Goal: Information Seeking & Learning: Compare options

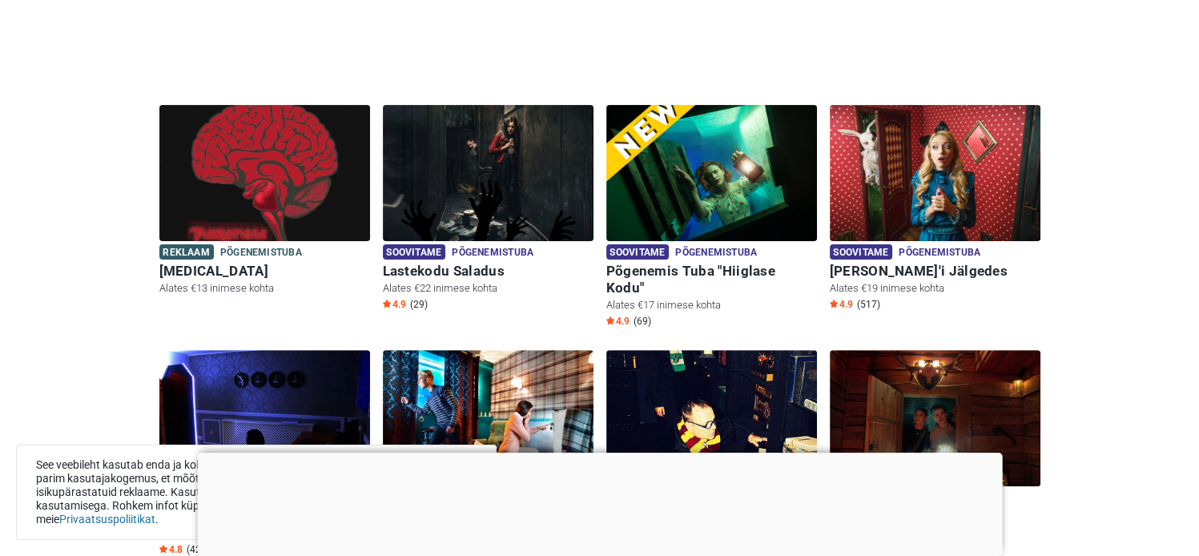
scroll to position [401, 0]
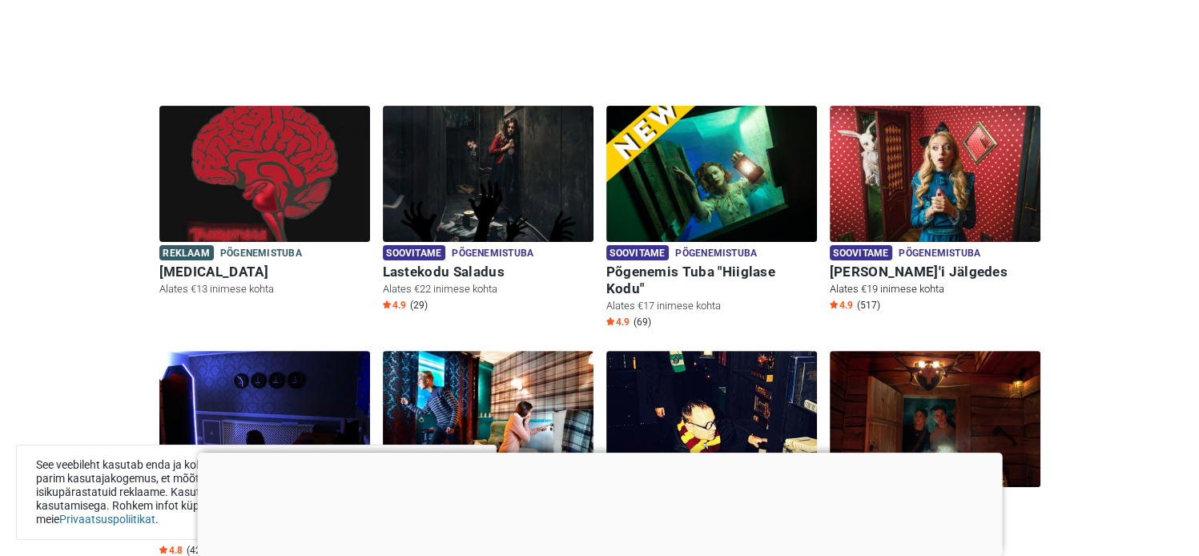
click at [953, 186] on img at bounding box center [935, 174] width 211 height 136
click at [945, 175] on img at bounding box center [935, 174] width 211 height 136
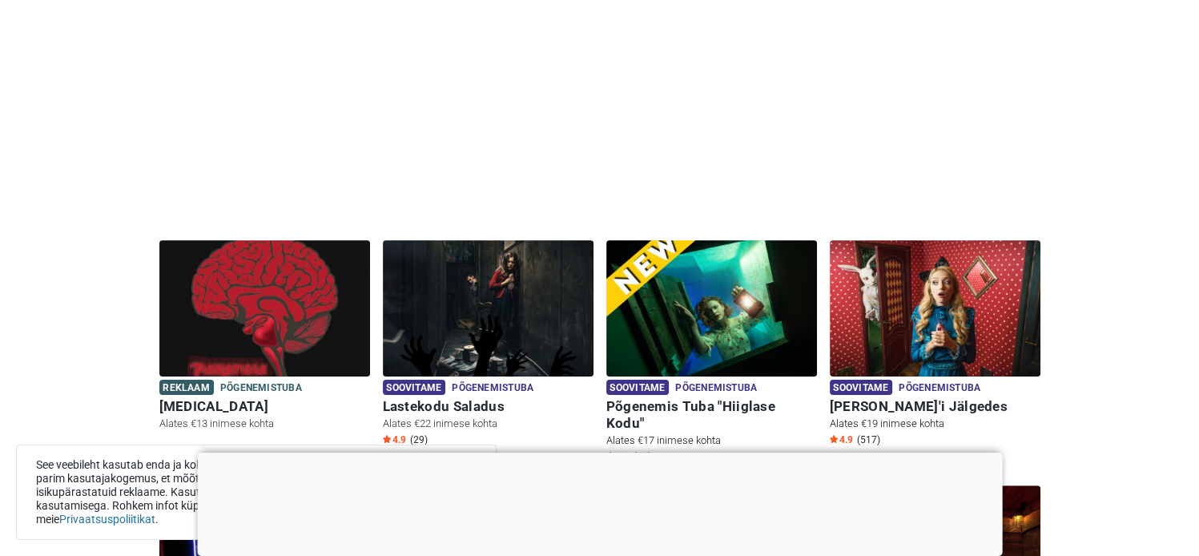
scroll to position [240, 0]
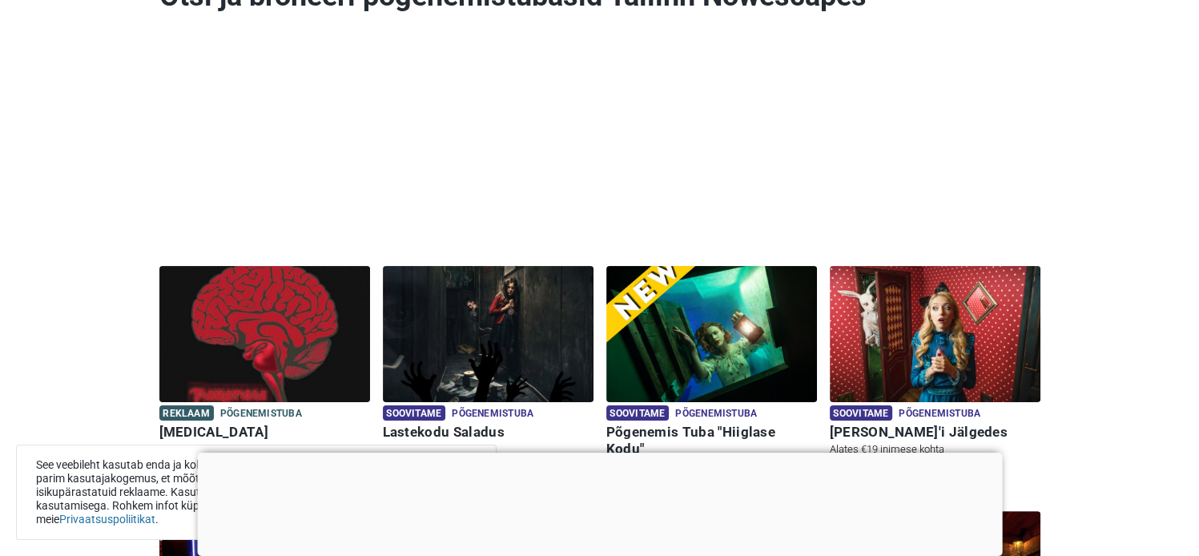
click at [924, 336] on img at bounding box center [935, 334] width 211 height 136
click at [600, 453] on div at bounding box center [599, 453] width 805 height 0
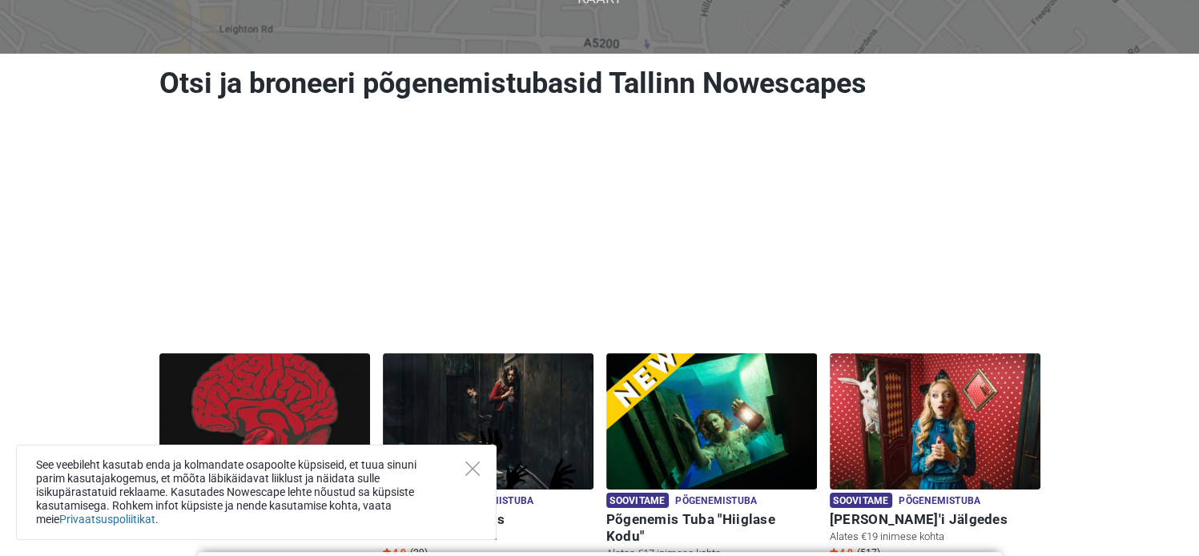
scroll to position [160, 0]
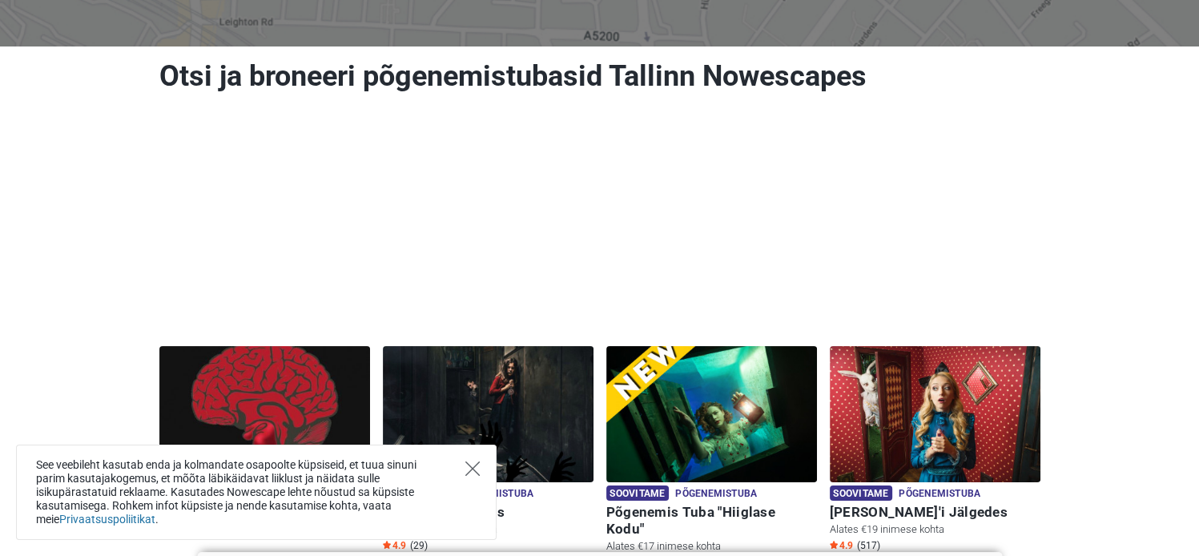
click at [476, 462] on icon "Close" at bounding box center [472, 468] width 14 height 14
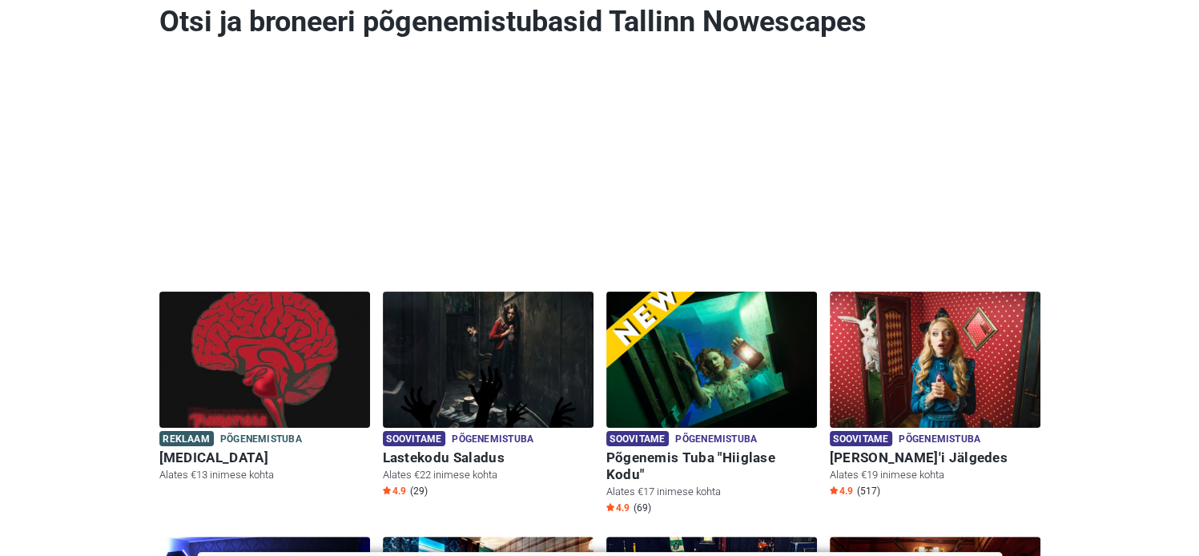
scroll to position [320, 0]
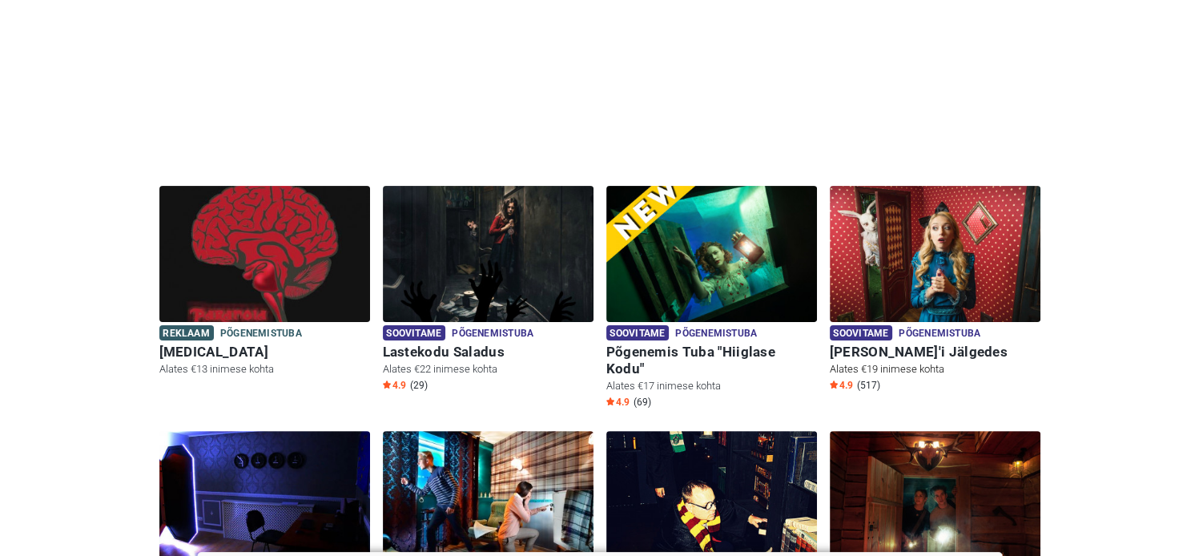
click at [924, 264] on img at bounding box center [935, 254] width 211 height 136
click at [721, 350] on h6 "Põgenemis Tuba "Hiiglase Kodu"" at bounding box center [711, 361] width 211 height 34
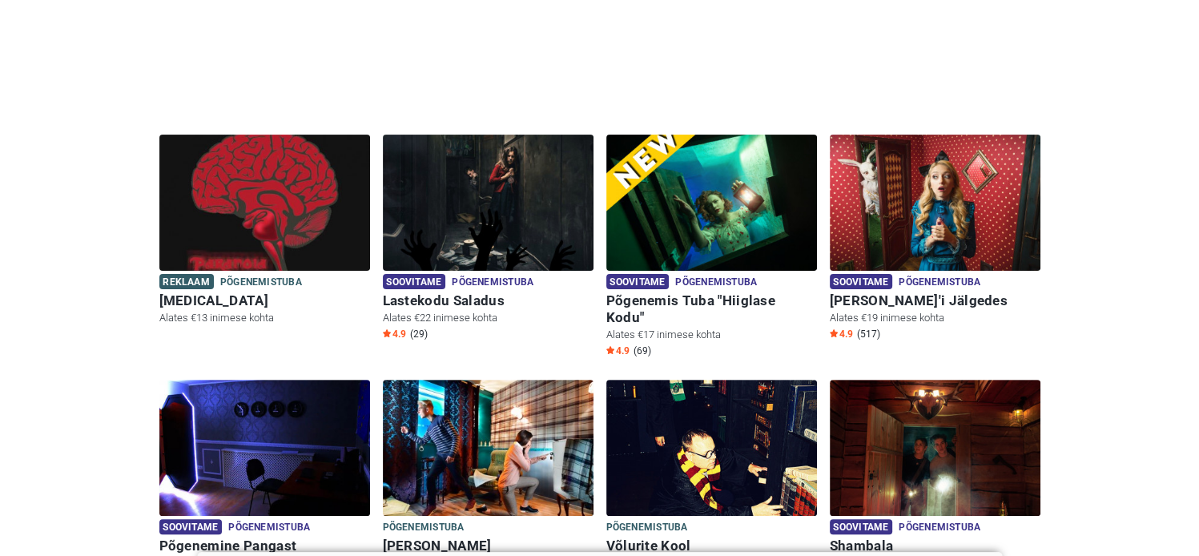
scroll to position [401, 0]
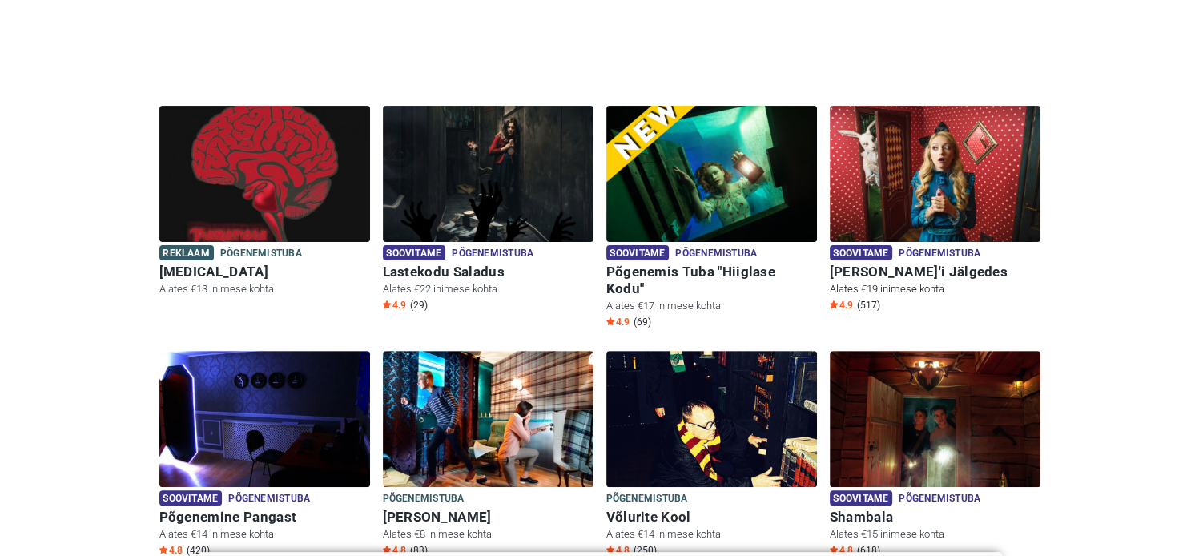
click at [907, 270] on h6 "Alice'i Jälgedes" at bounding box center [935, 272] width 211 height 17
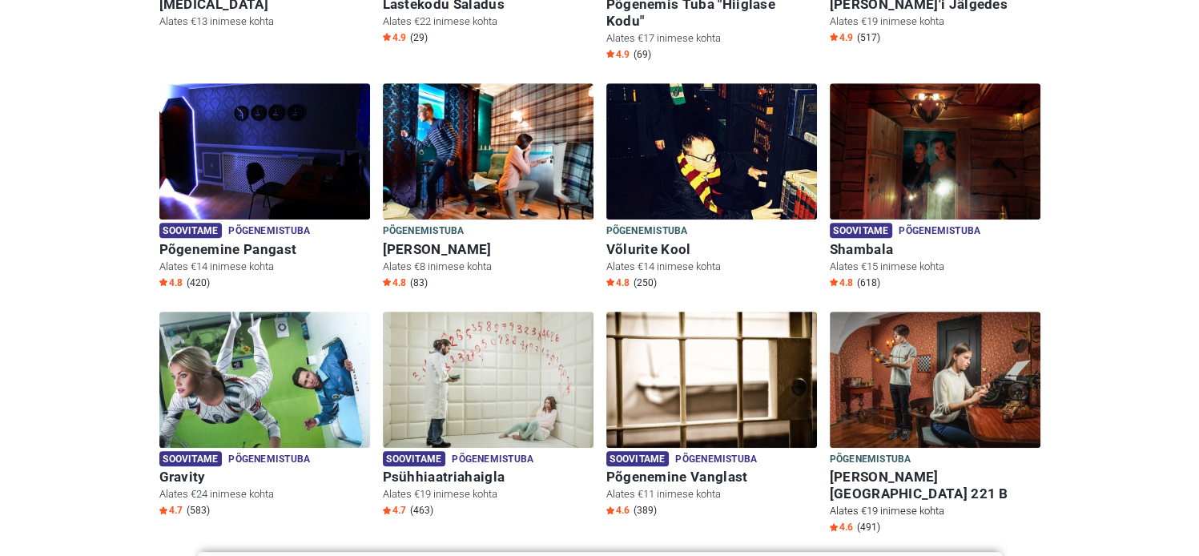
scroll to position [561, 0]
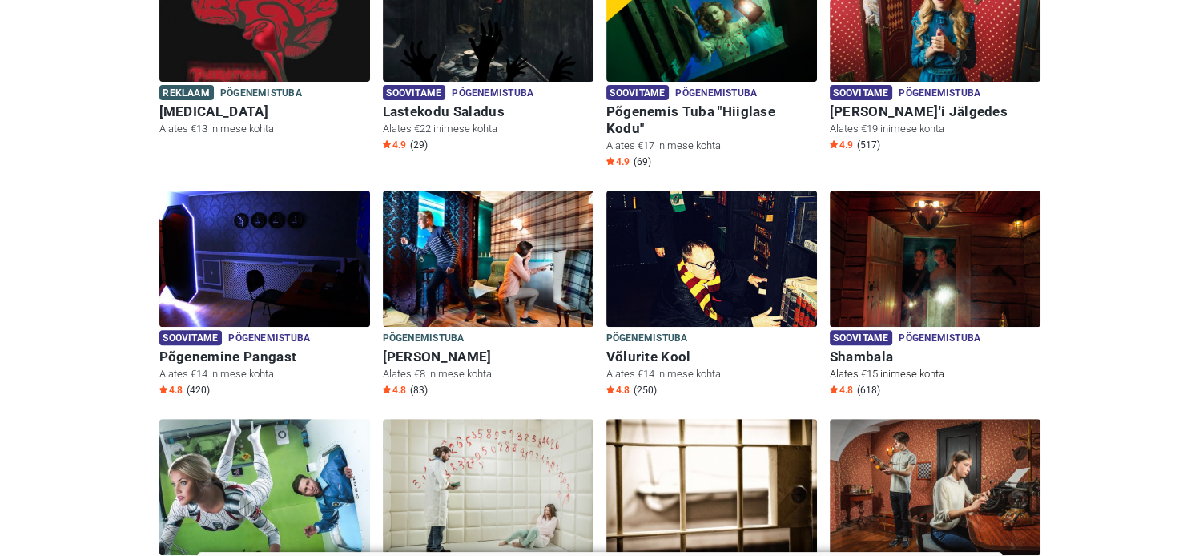
click at [857, 348] on h6 "Shambala" at bounding box center [935, 356] width 211 height 17
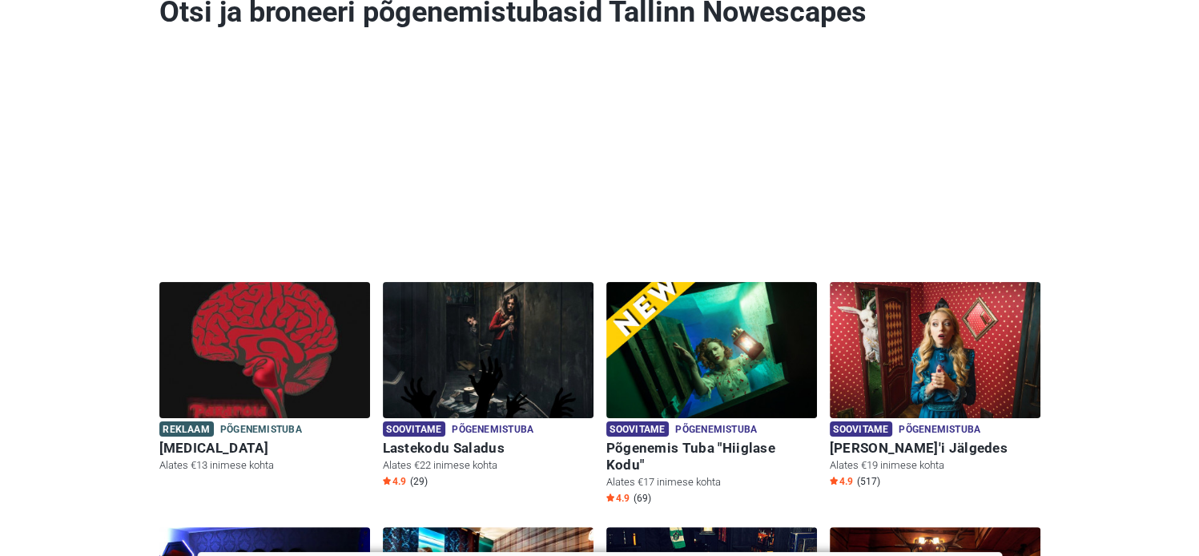
scroll to position [0, 0]
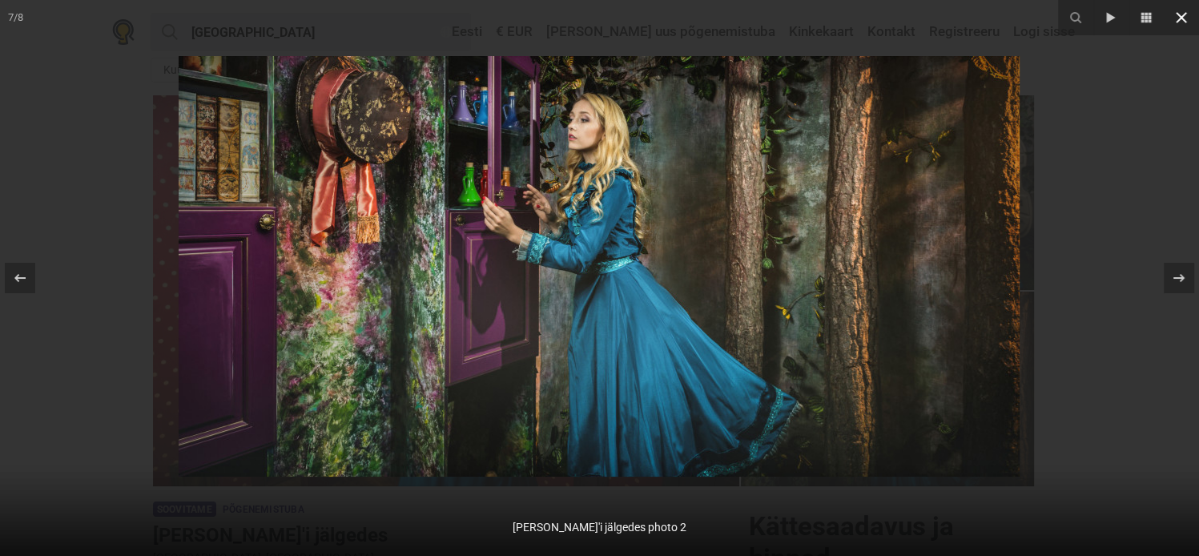
click at [1181, 21] on icon at bounding box center [1181, 17] width 19 height 19
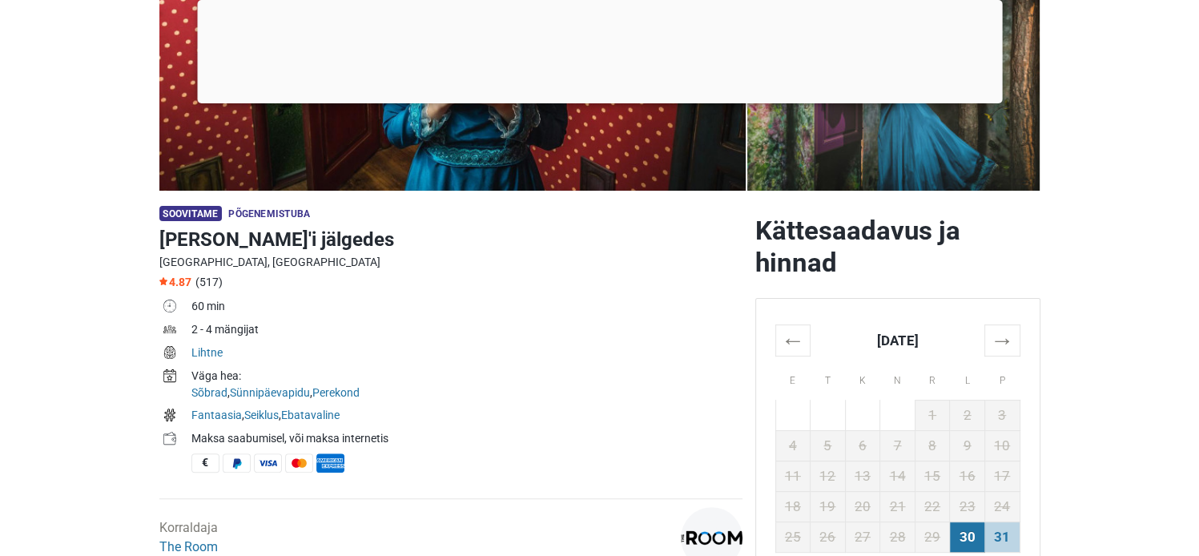
scroll to position [401, 0]
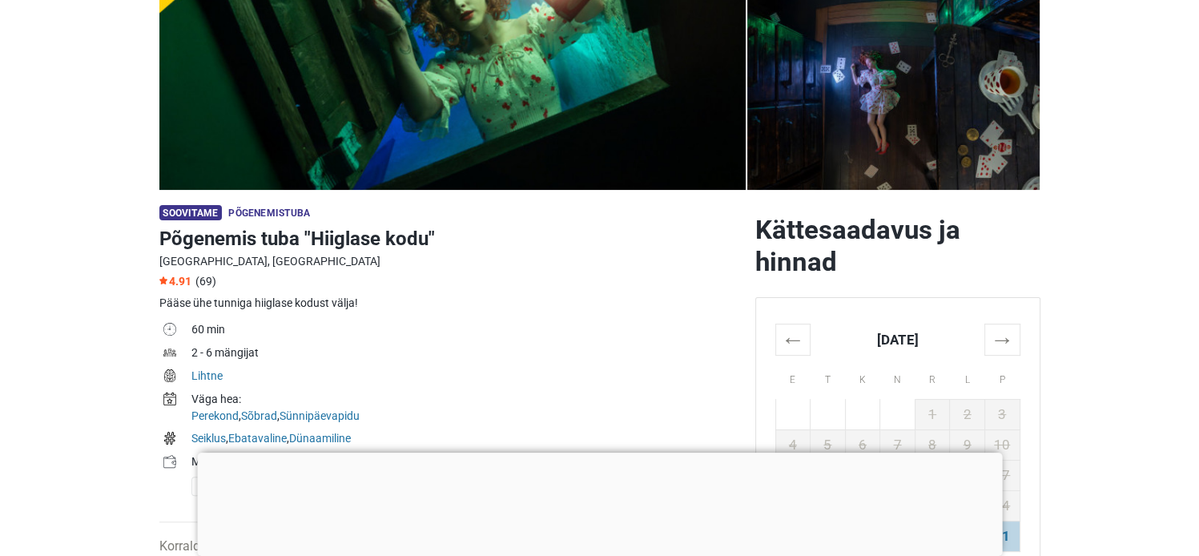
scroll to position [320, 0]
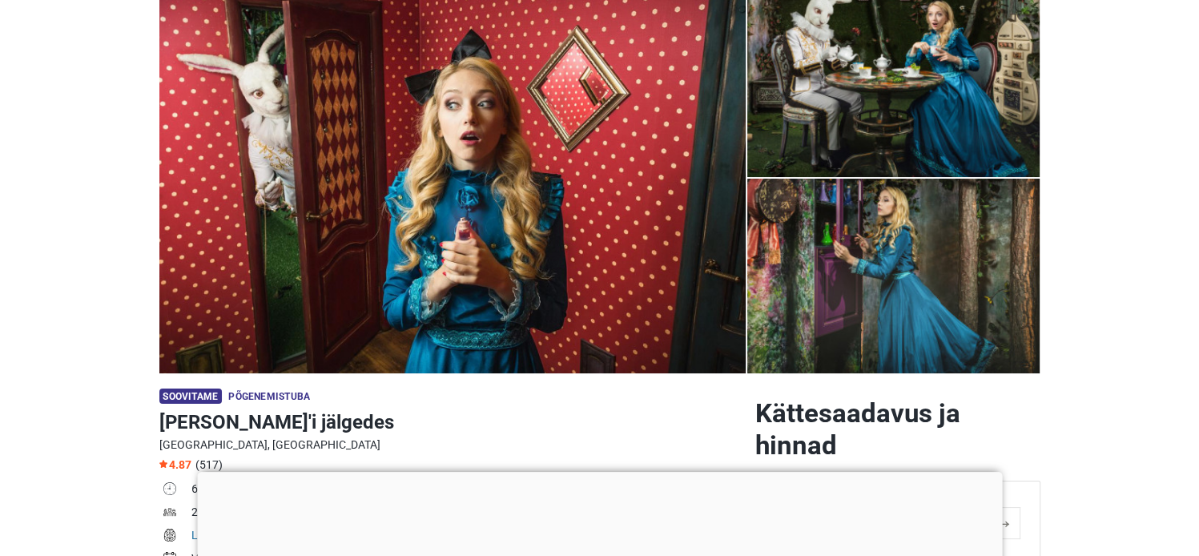
scroll to position [240, 0]
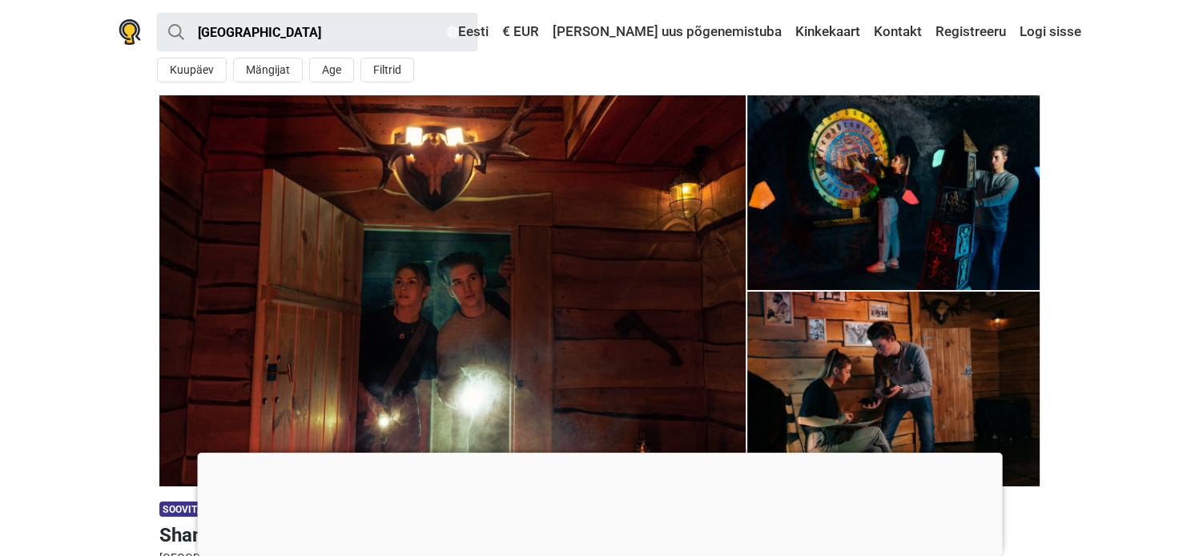
scroll to position [320, 0]
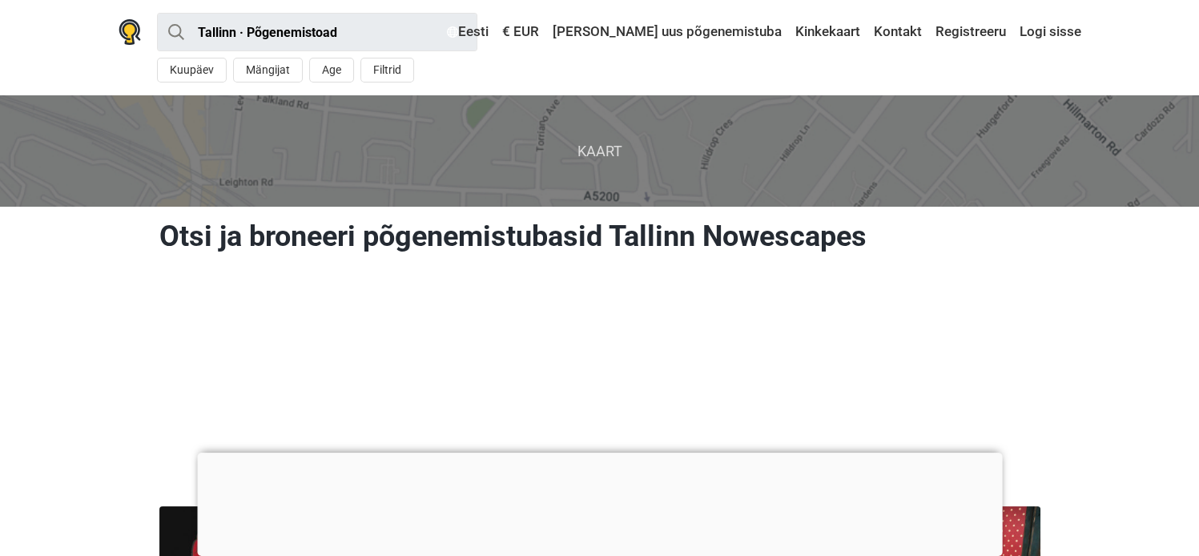
click at [595, 453] on div at bounding box center [599, 453] width 805 height 0
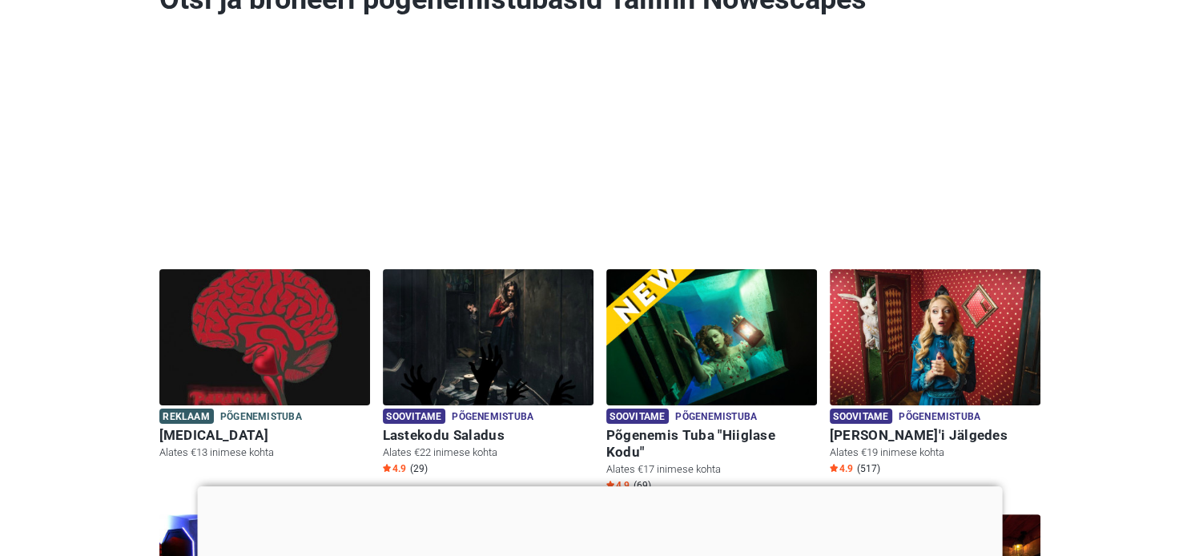
scroll to position [320, 0]
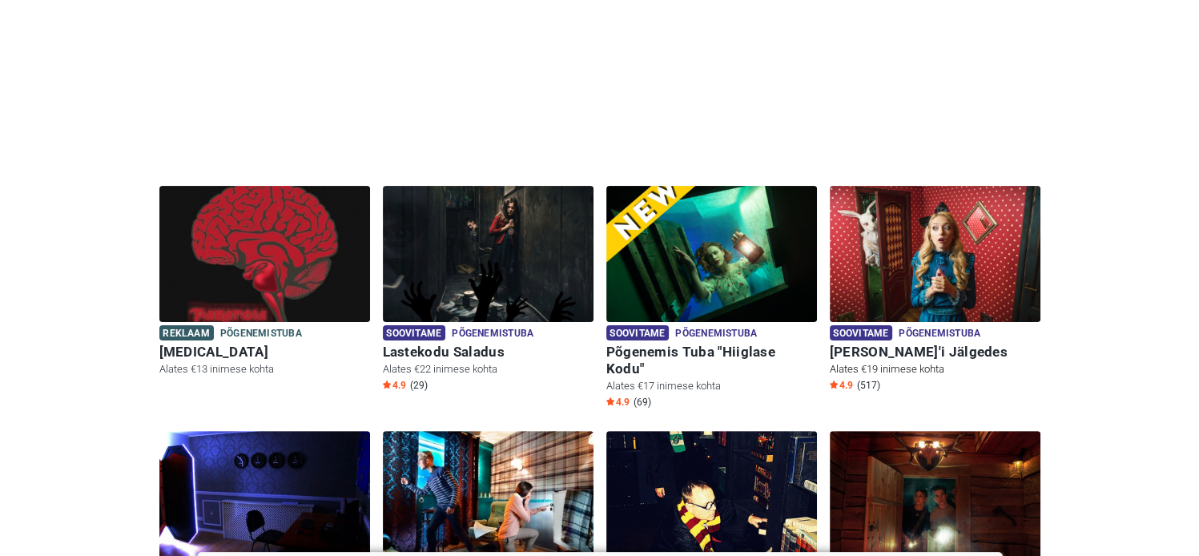
click at [968, 252] on img at bounding box center [935, 254] width 211 height 136
click at [906, 356] on h6 "Alice'i Jälgedes" at bounding box center [935, 352] width 211 height 17
click at [755, 350] on h6 "Põgenemis Tuba "Hiiglase Kodu"" at bounding box center [711, 361] width 211 height 34
click at [909, 352] on h6 "Alice'i Jälgedes" at bounding box center [935, 352] width 211 height 17
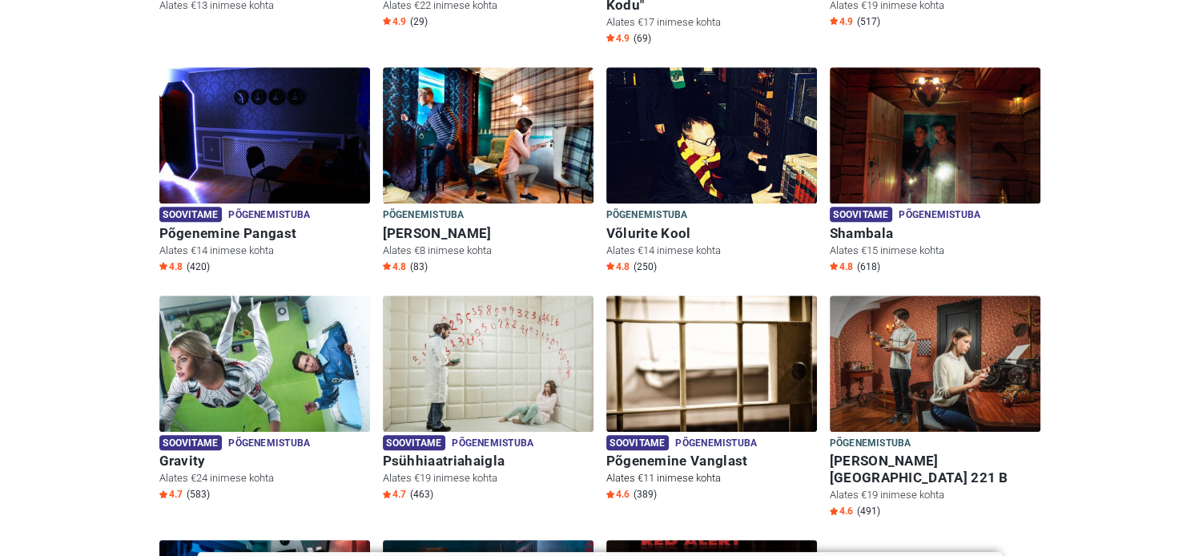
scroll to position [721, 0]
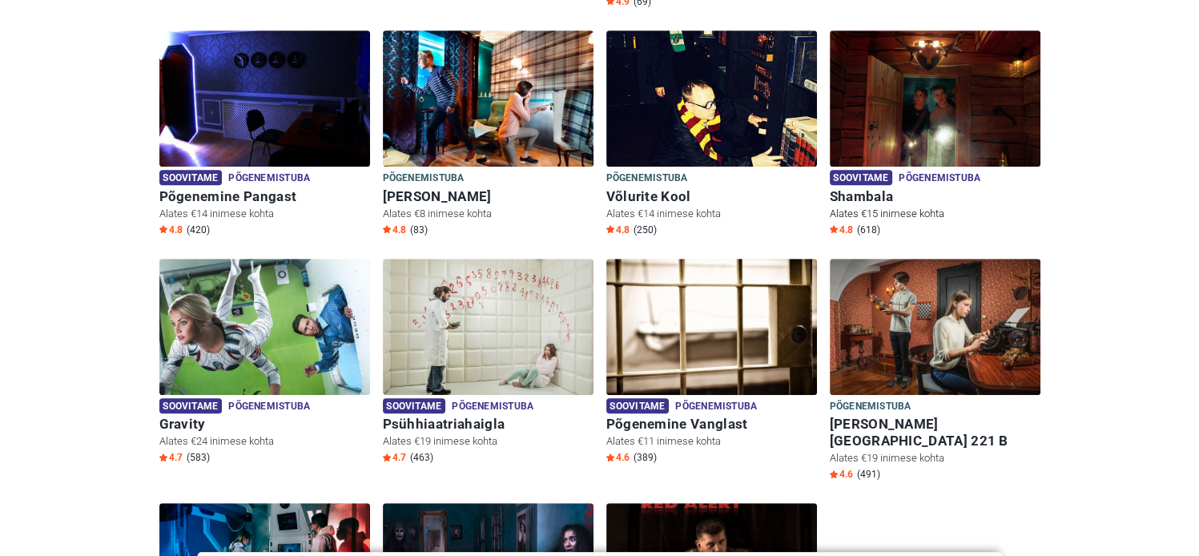
click at [868, 188] on h6 "Shambala" at bounding box center [935, 196] width 211 height 17
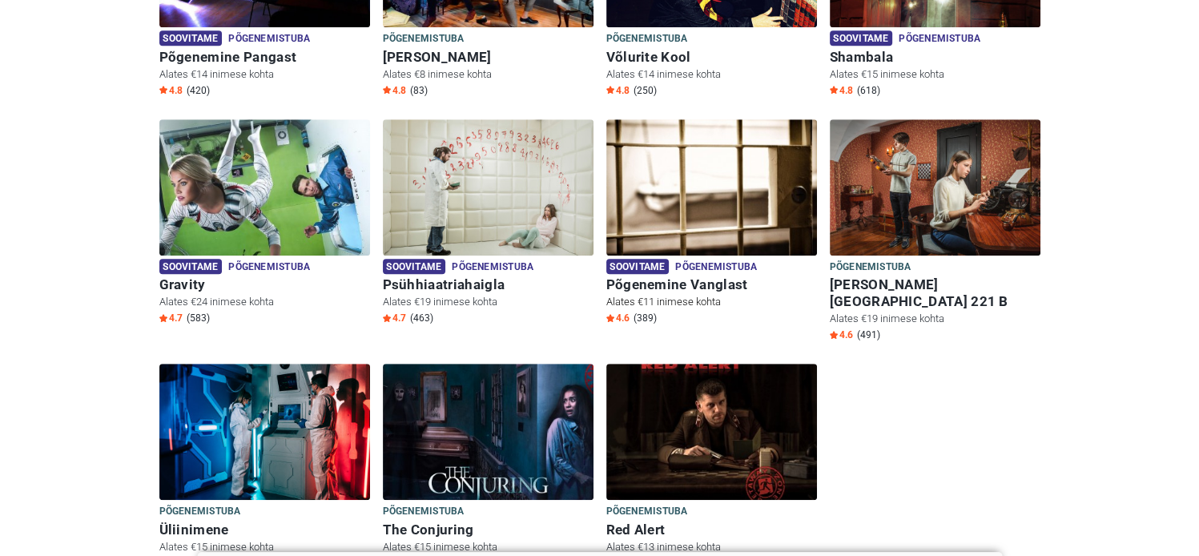
scroll to position [881, 0]
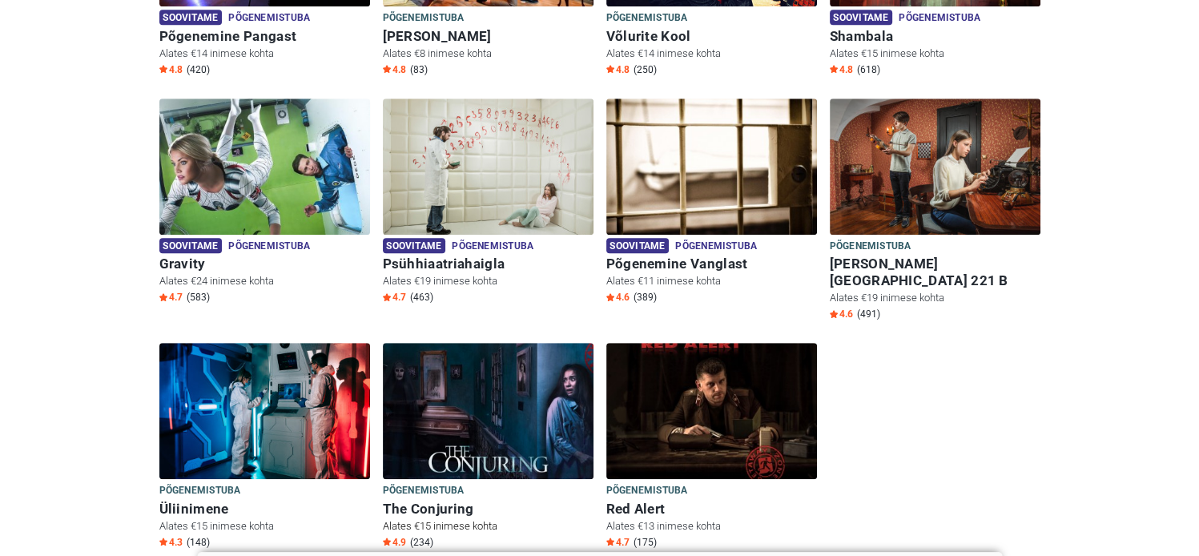
click at [455, 501] on h6 "The Conjuring" at bounding box center [488, 509] width 211 height 17
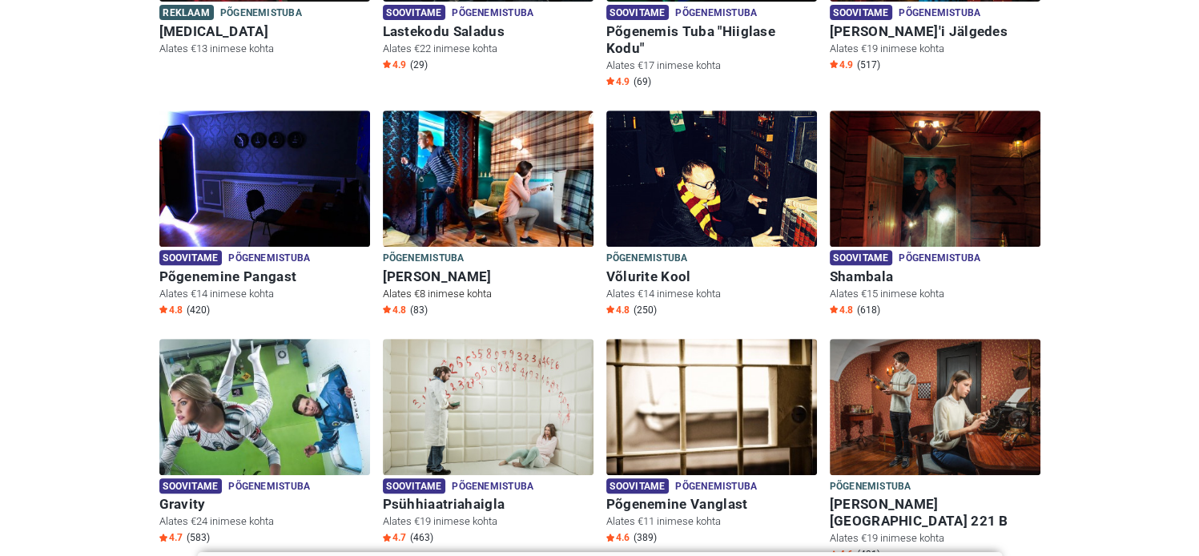
scroll to position [561, 0]
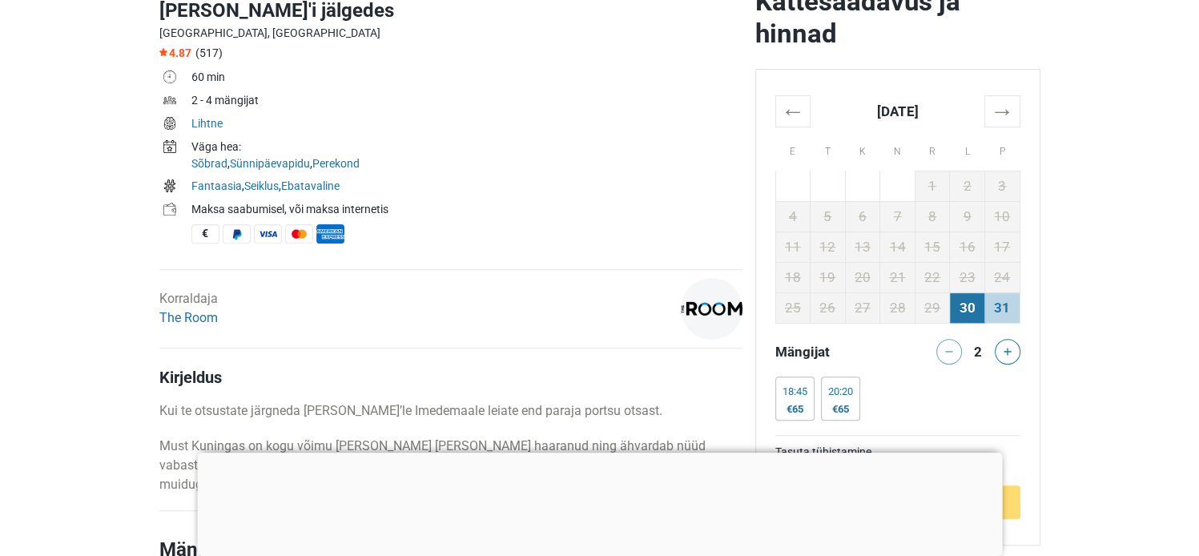
scroll to position [401, 0]
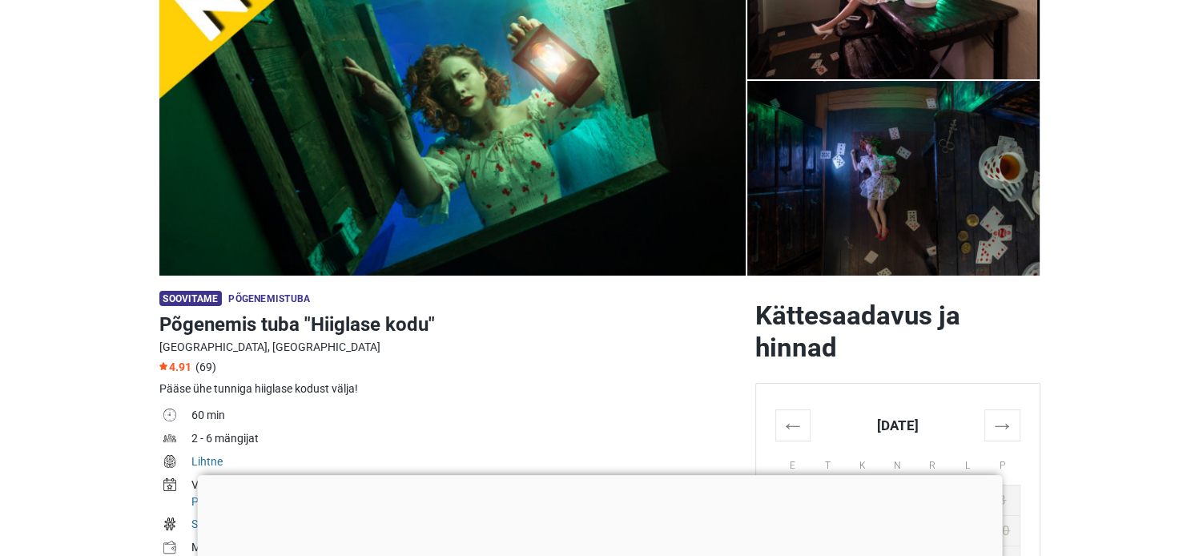
scroll to position [240, 0]
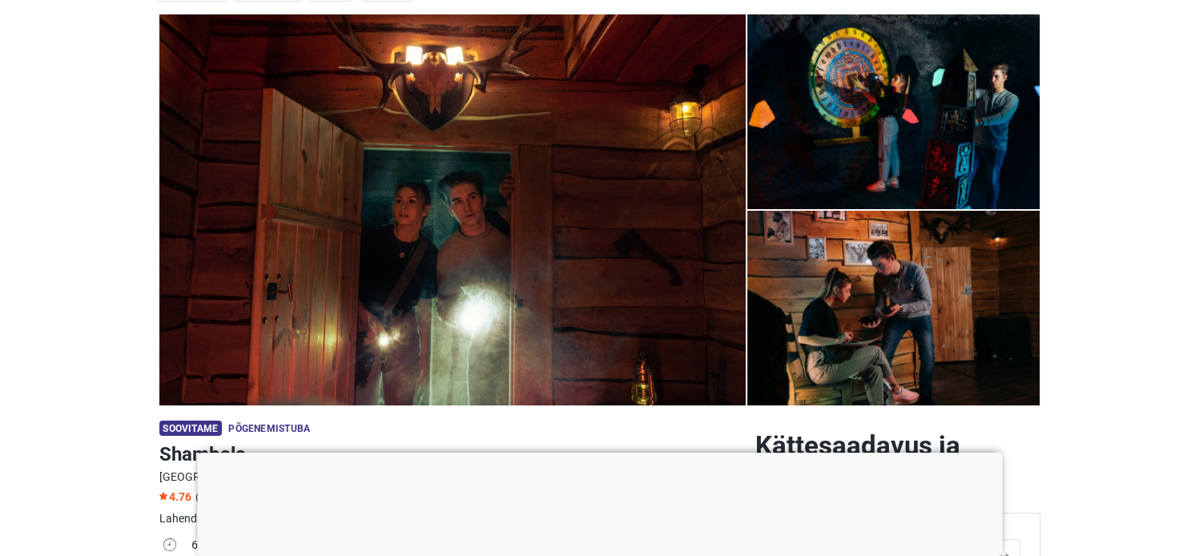
scroll to position [240, 0]
